Goal: Check status: Check status

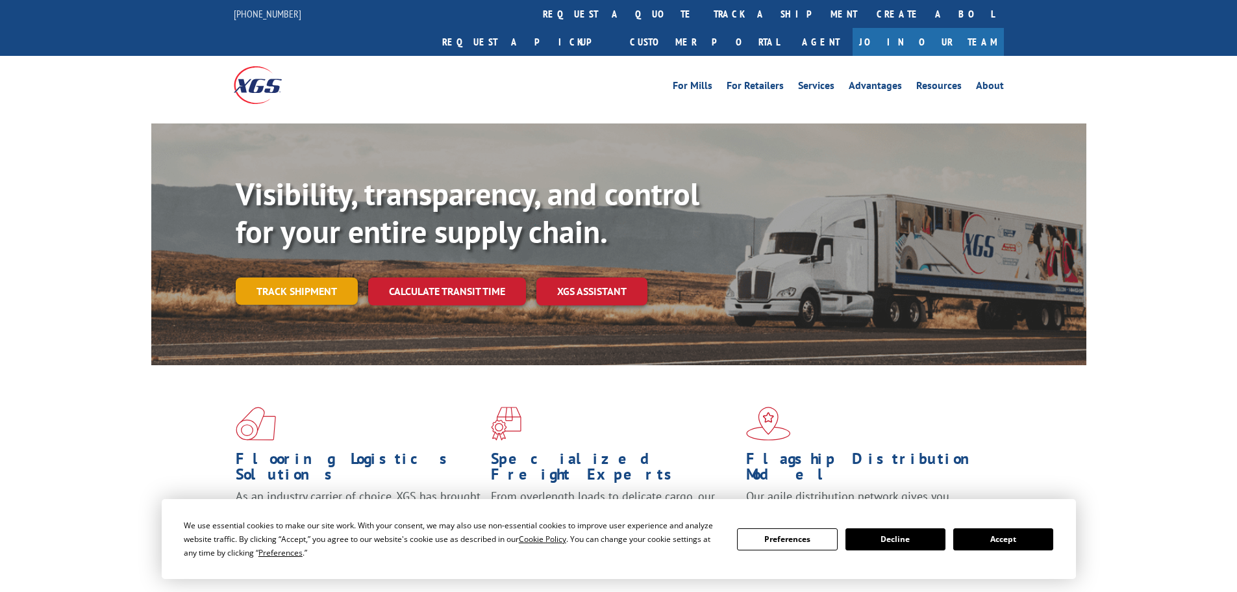
click at [318, 277] on link "Track shipment" at bounding box center [297, 290] width 122 height 27
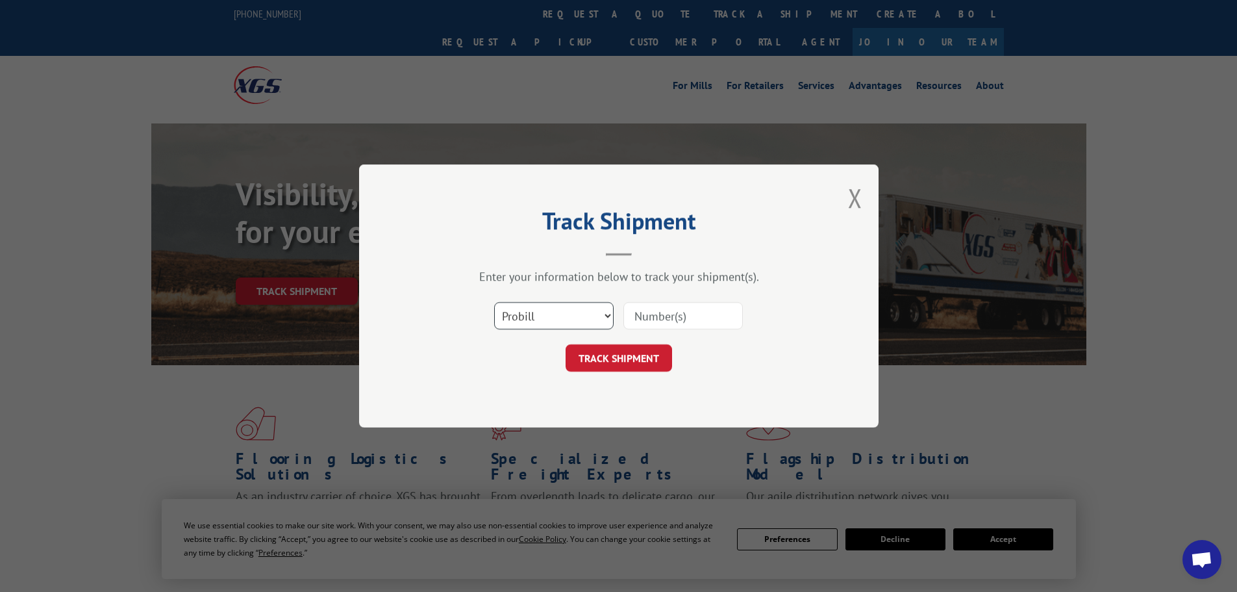
click at [608, 314] on select "Select category... Probill BOL PO" at bounding box center [554, 315] width 120 height 27
select select "bol"
click at [494, 302] on select "Select category... Probill BOL PO" at bounding box center [554, 315] width 120 height 27
click at [661, 312] on input at bounding box center [684, 315] width 120 height 27
paste input "7035516"
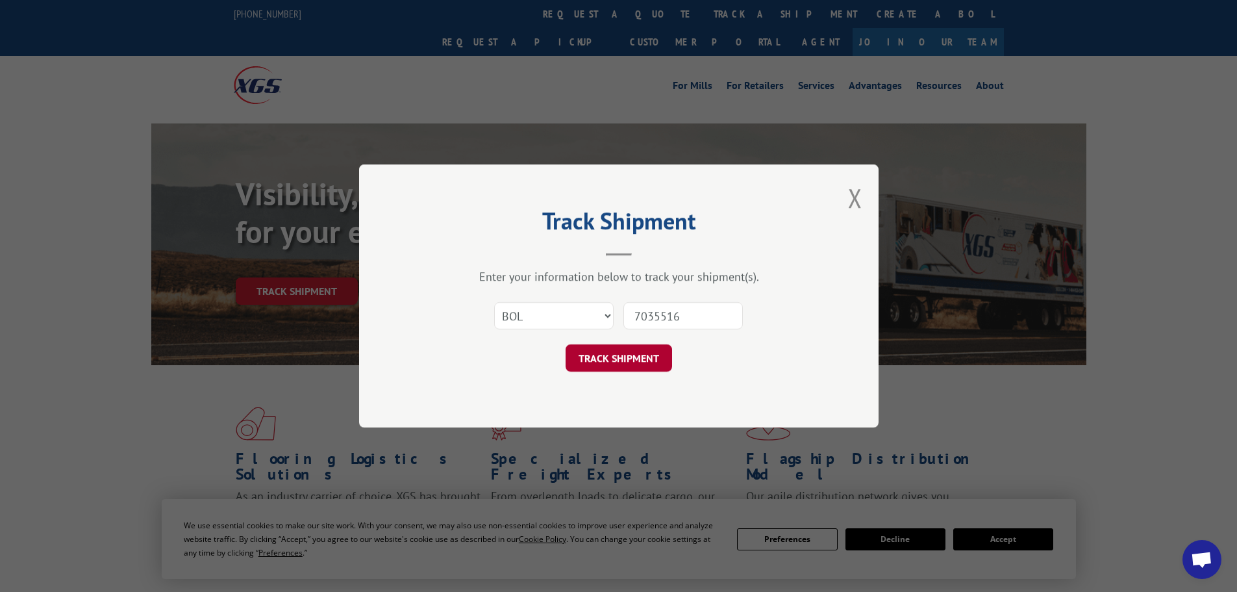
type input "7035516"
click at [618, 357] on button "TRACK SHIPMENT" at bounding box center [619, 357] width 107 height 27
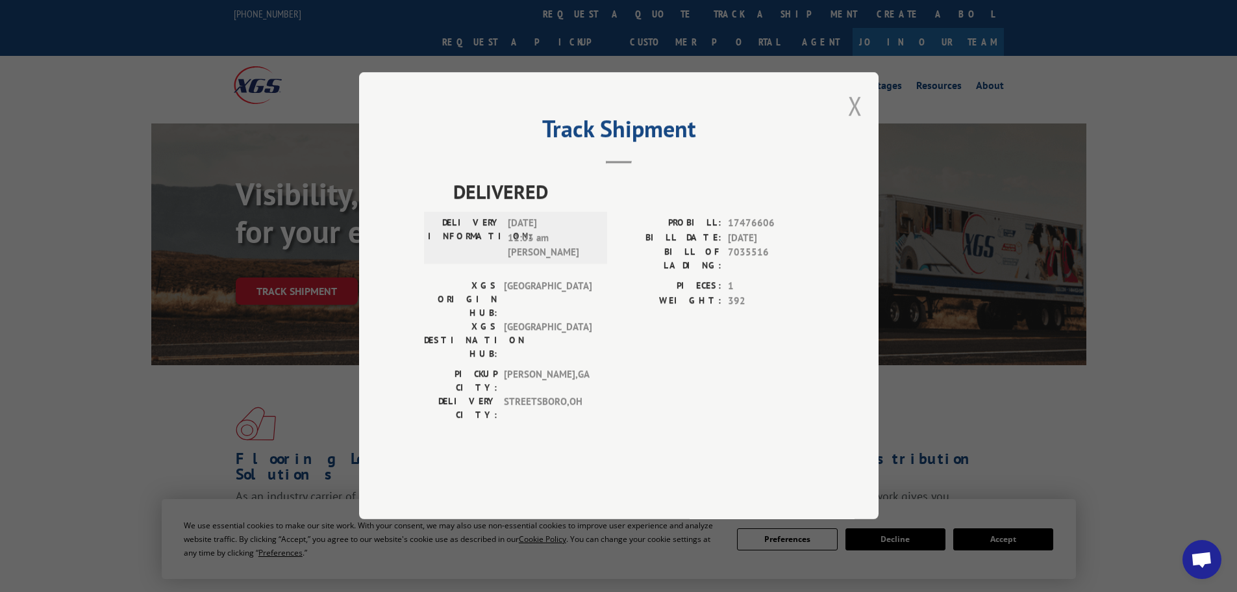
click at [857, 123] on button "Close modal" at bounding box center [855, 105] width 14 height 34
